Goal: Task Accomplishment & Management: Manage account settings

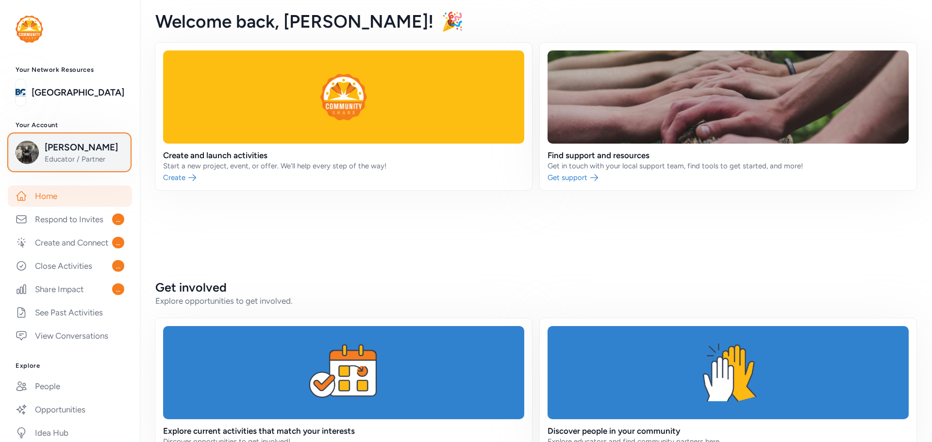
click at [78, 149] on span "Lee Barger" at bounding box center [84, 148] width 79 height 14
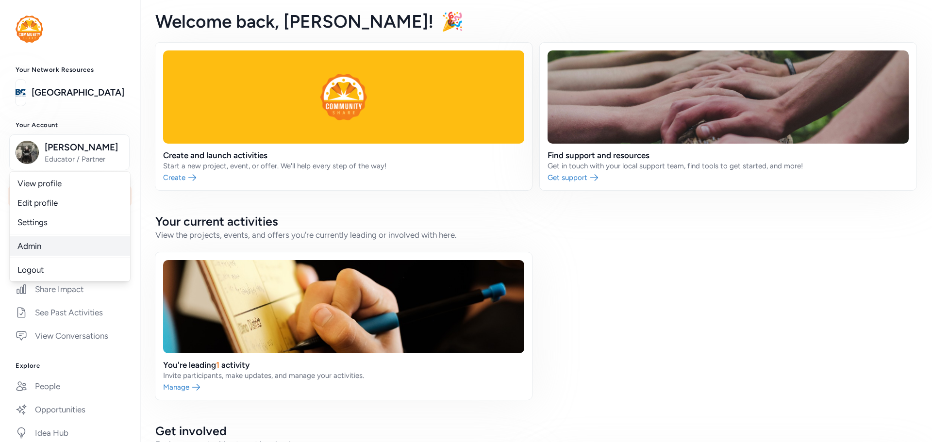
click at [42, 242] on link "Admin" at bounding box center [70, 245] width 120 height 19
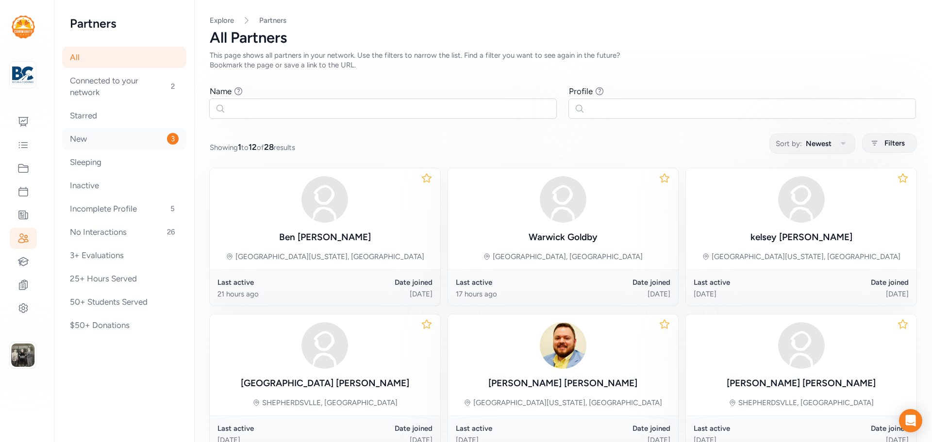
click at [99, 131] on div "New 3" at bounding box center [124, 138] width 124 height 21
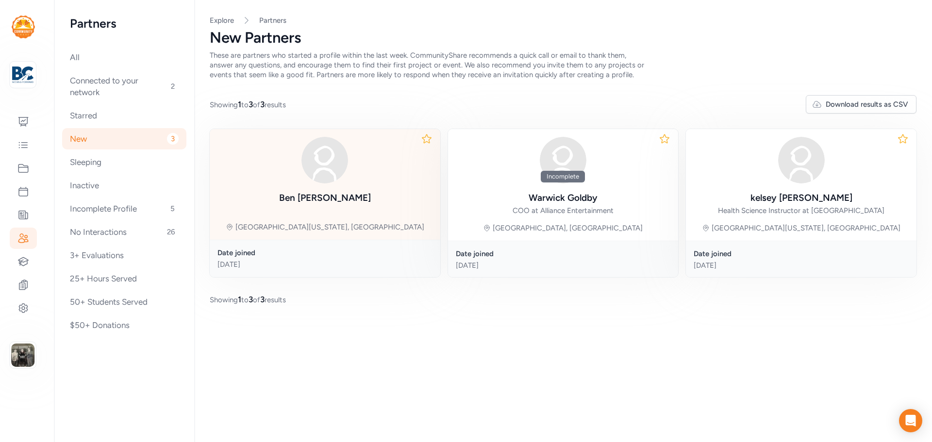
click at [331, 187] on div "[PERSON_NAME]" at bounding box center [325, 171] width 92 height 69
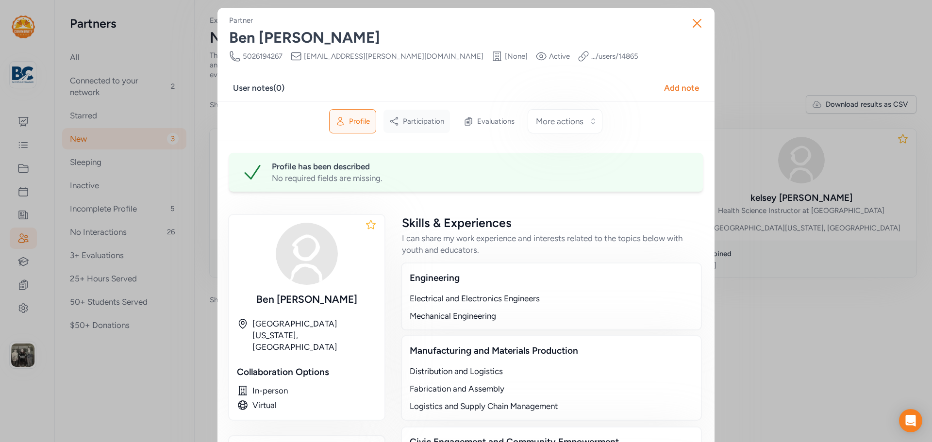
click at [417, 114] on div "Participation" at bounding box center [416, 121] width 66 height 23
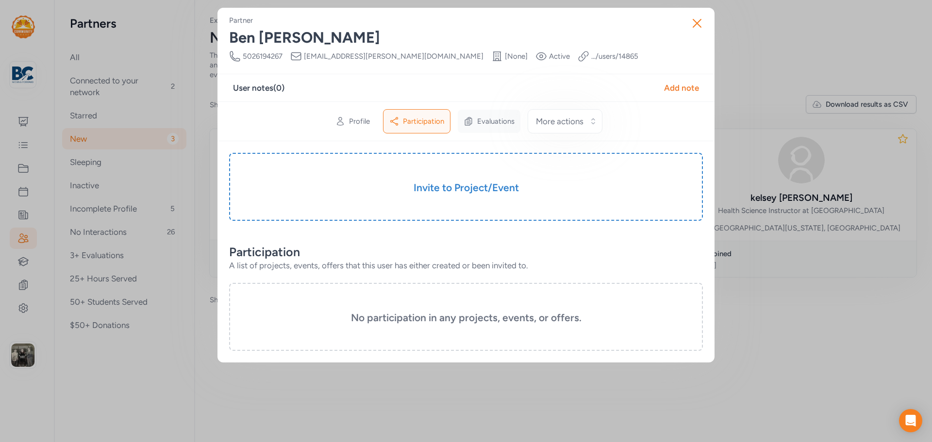
click at [479, 122] on span "Evaluations" at bounding box center [495, 121] width 37 height 10
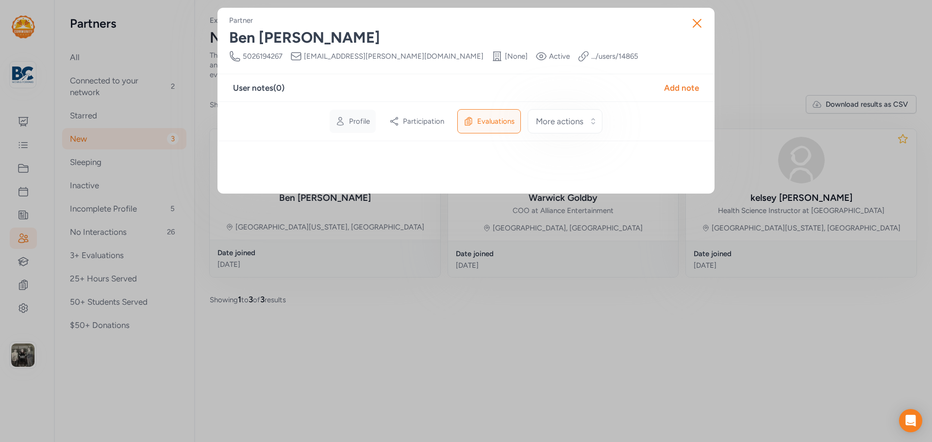
click at [365, 122] on span "Profile" at bounding box center [359, 121] width 21 height 10
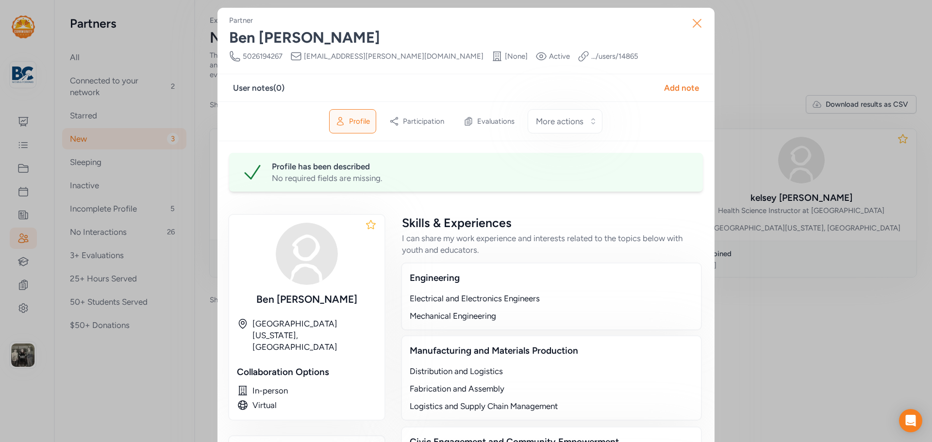
click at [689, 21] on icon "button" at bounding box center [697, 24] width 16 height 16
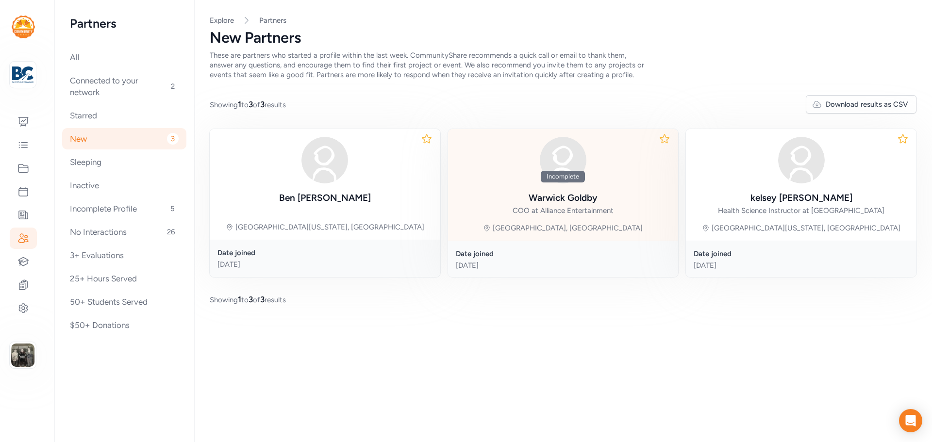
click at [554, 203] on div "[PERSON_NAME]" at bounding box center [563, 198] width 69 height 14
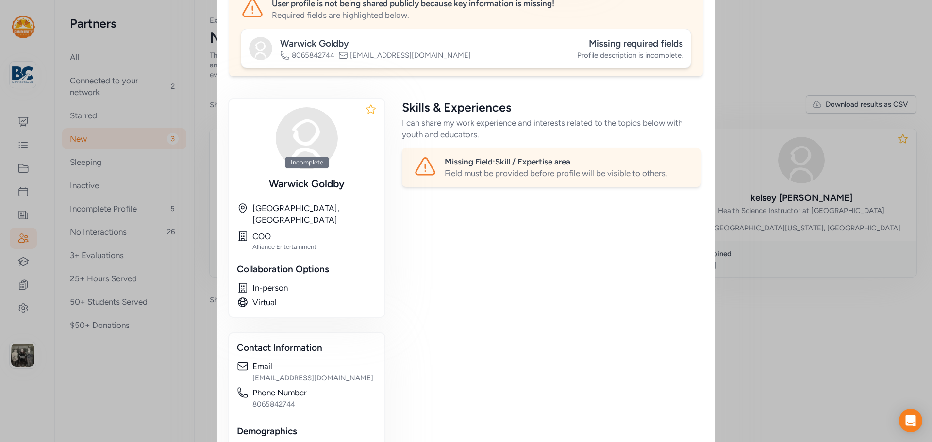
scroll to position [17, 0]
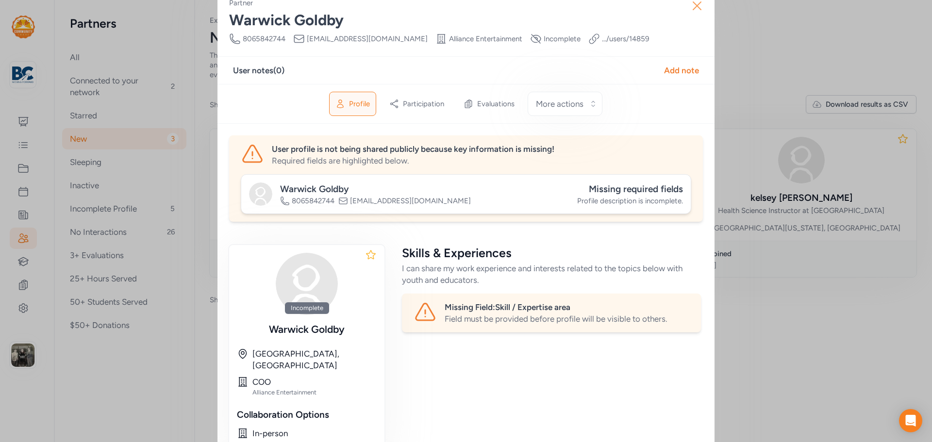
click at [698, 9] on icon "button" at bounding box center [697, 6] width 16 height 16
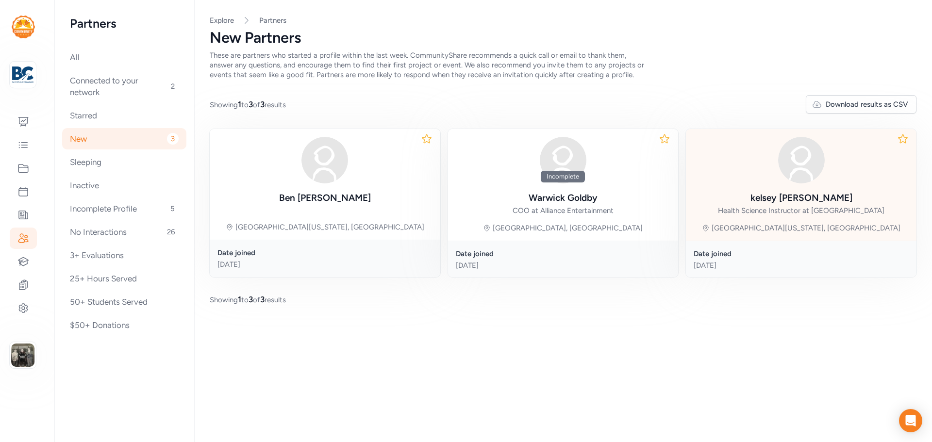
click at [791, 215] on div "[PERSON_NAME] Health Science Instructor at [GEOGRAPHIC_DATA] [GEOGRAPHIC_DATA][…" at bounding box center [801, 185] width 231 height 112
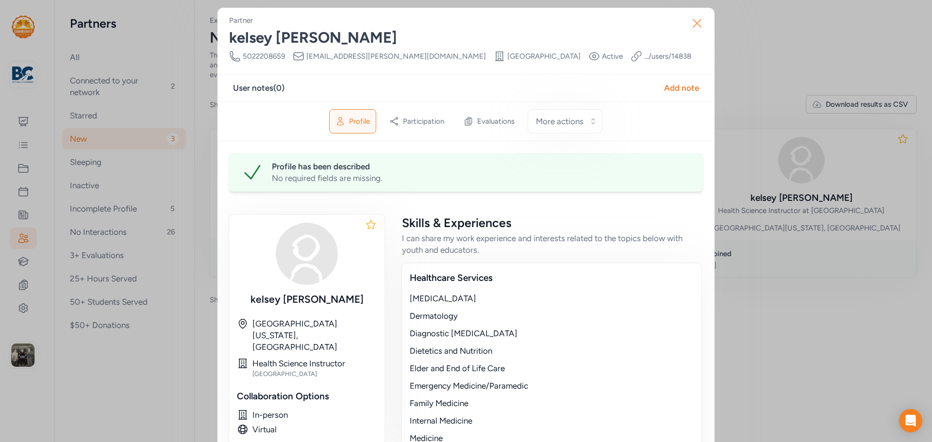
click at [698, 21] on icon "button" at bounding box center [697, 24] width 16 height 16
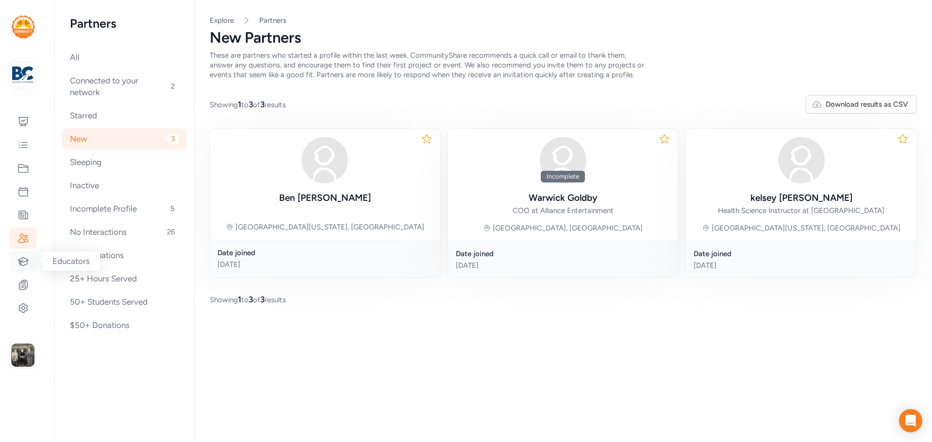
click at [19, 260] on icon at bounding box center [23, 261] width 10 height 8
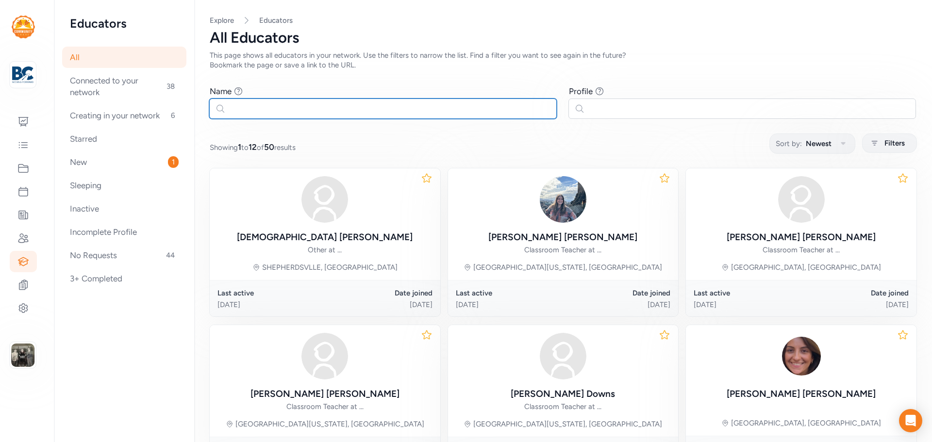
click at [304, 100] on input "text" at bounding box center [382, 109] width 347 height 20
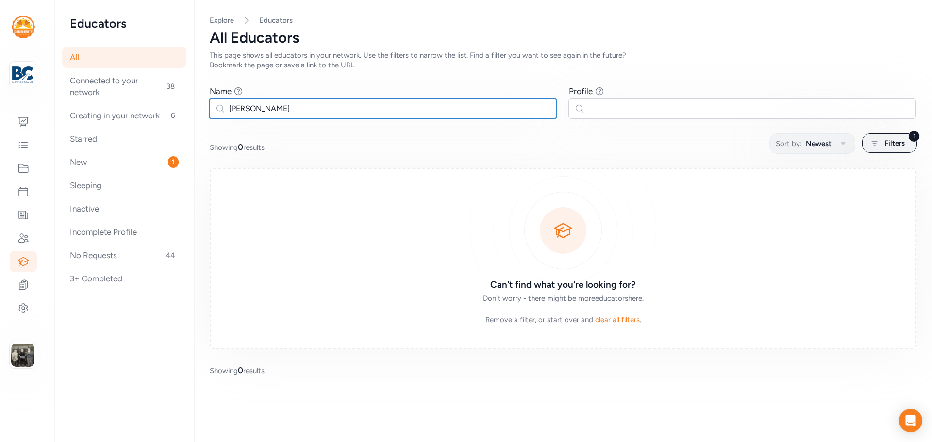
type input "[PERSON_NAME]"
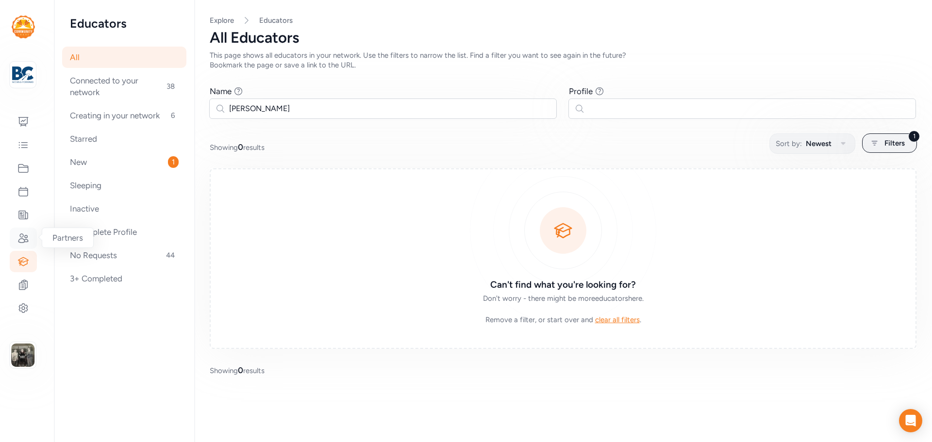
click at [24, 235] on icon at bounding box center [23, 238] width 12 height 12
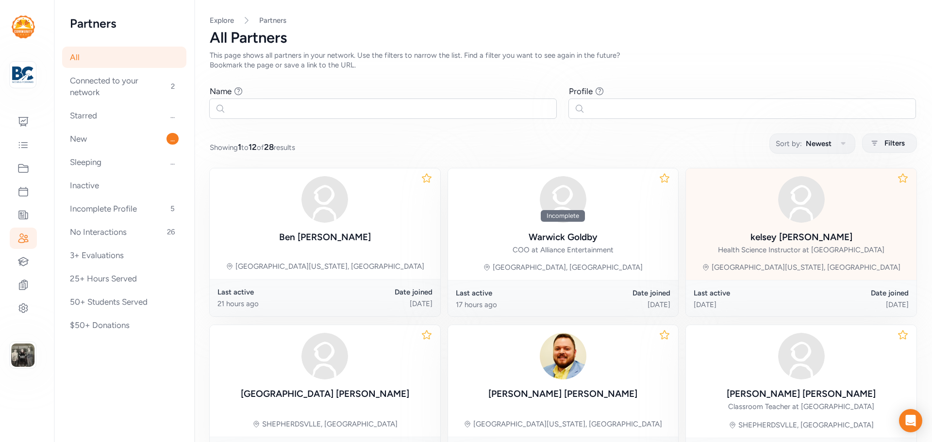
click at [735, 255] on div "[PERSON_NAME] Health Science Instructor at [GEOGRAPHIC_DATA] [GEOGRAPHIC_DATA][…" at bounding box center [801, 224] width 231 height 112
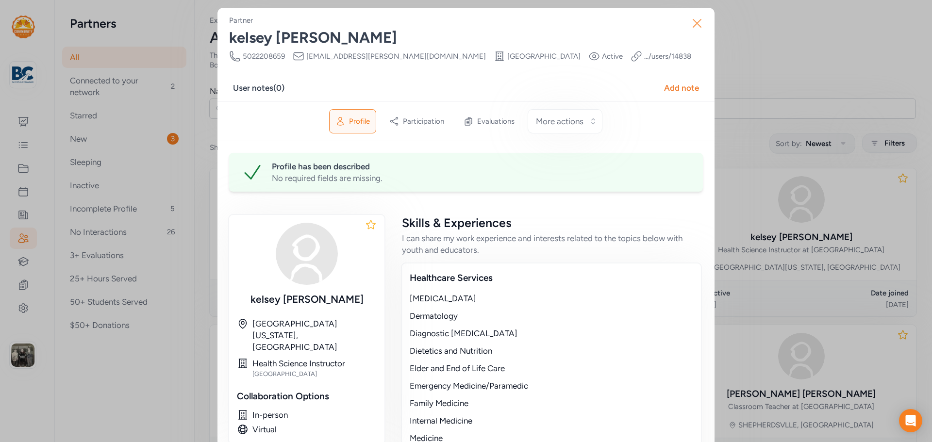
click at [696, 26] on icon "button" at bounding box center [697, 23] width 8 height 8
